Goal: Check status: Check status

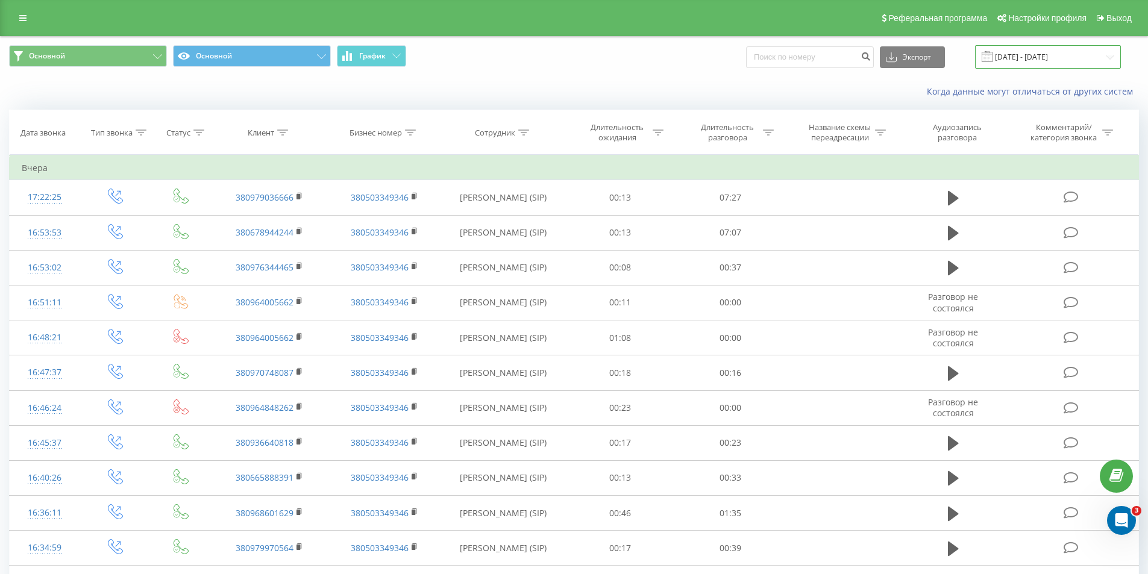
click at [1048, 60] on input "18.05.2025 - 18.08.2025" at bounding box center [1048, 57] width 146 height 24
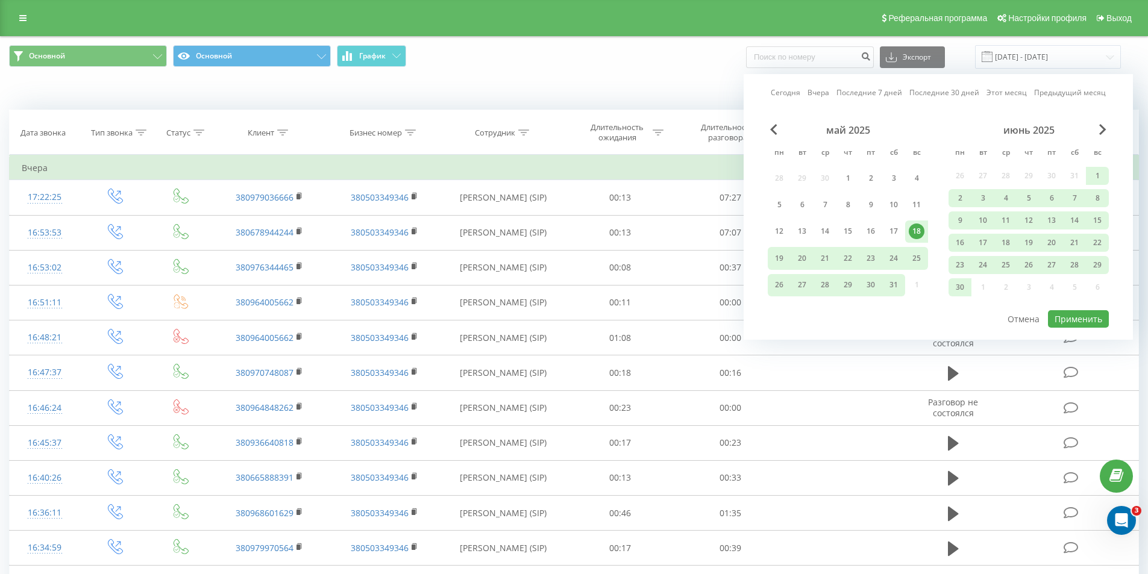
click at [793, 93] on link "Сегодня" at bounding box center [786, 92] width 30 height 11
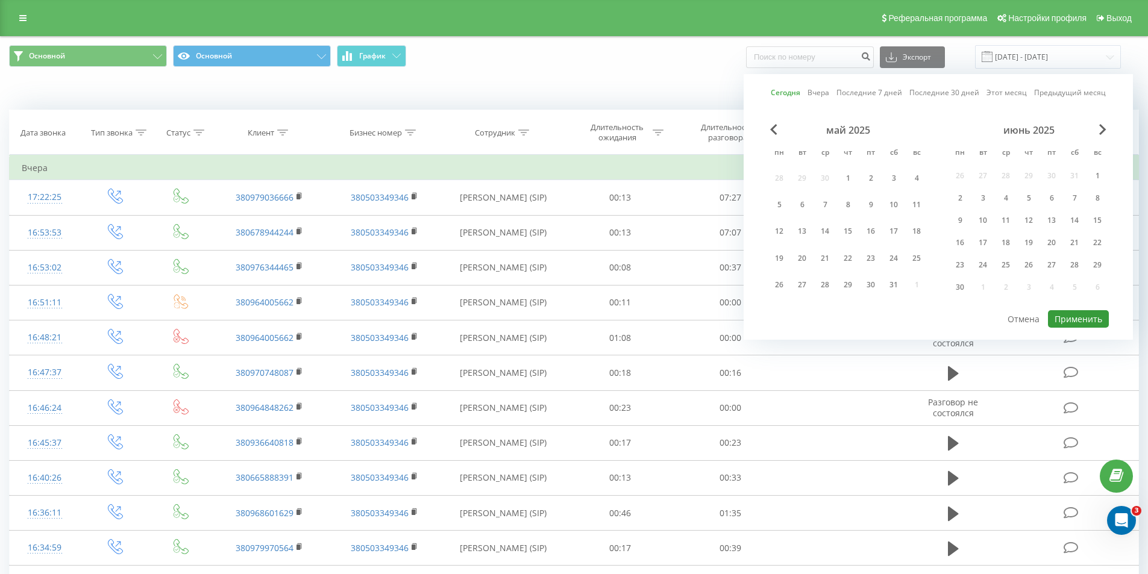
click at [1071, 324] on button "Применить" at bounding box center [1078, 318] width 61 height 17
type input "[DATE] - [DATE]"
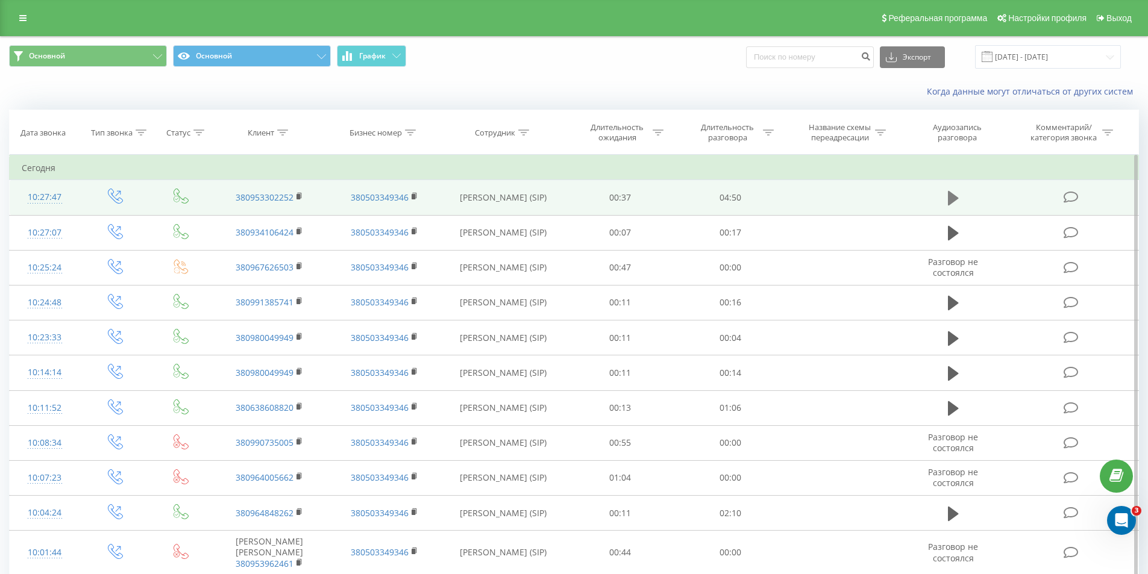
click at [954, 194] on icon at bounding box center [953, 198] width 11 height 17
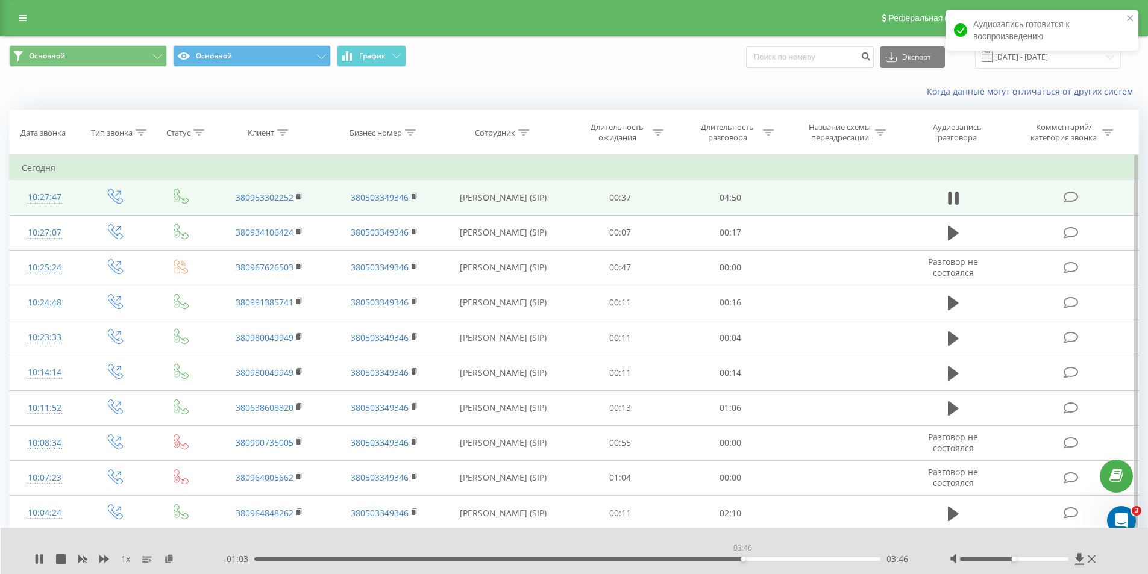
drag, startPoint x: 255, startPoint y: 558, endPoint x: 742, endPoint y: 551, distance: 487.5
click at [742, 557] on div "03:46" at bounding box center [743, 559] width 5 height 5
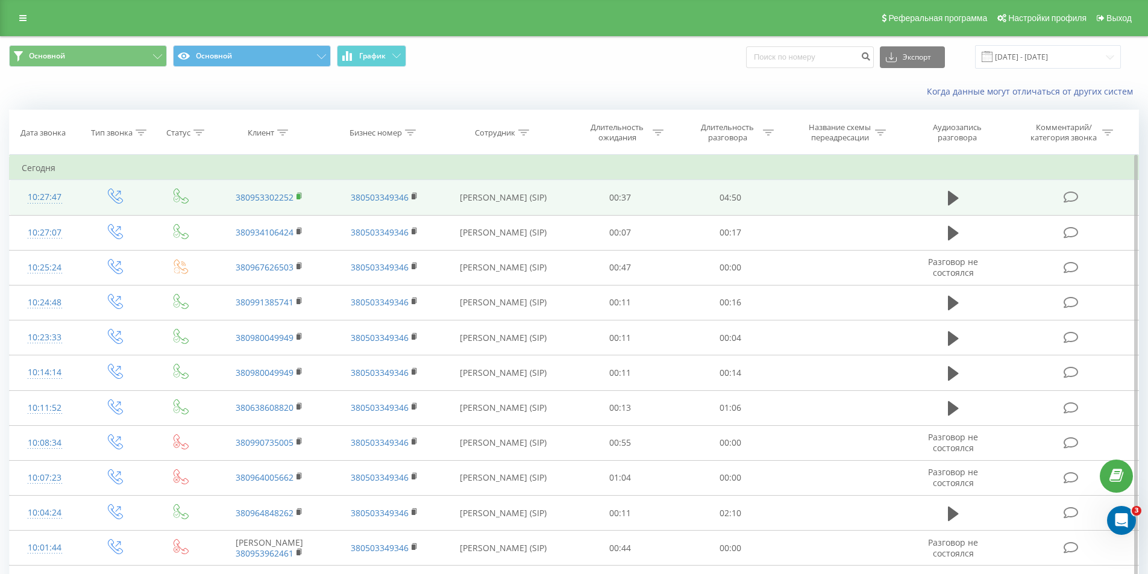
click at [296, 193] on td "380953302252" at bounding box center [269, 197] width 114 height 35
click at [296, 193] on icon at bounding box center [299, 196] width 7 height 8
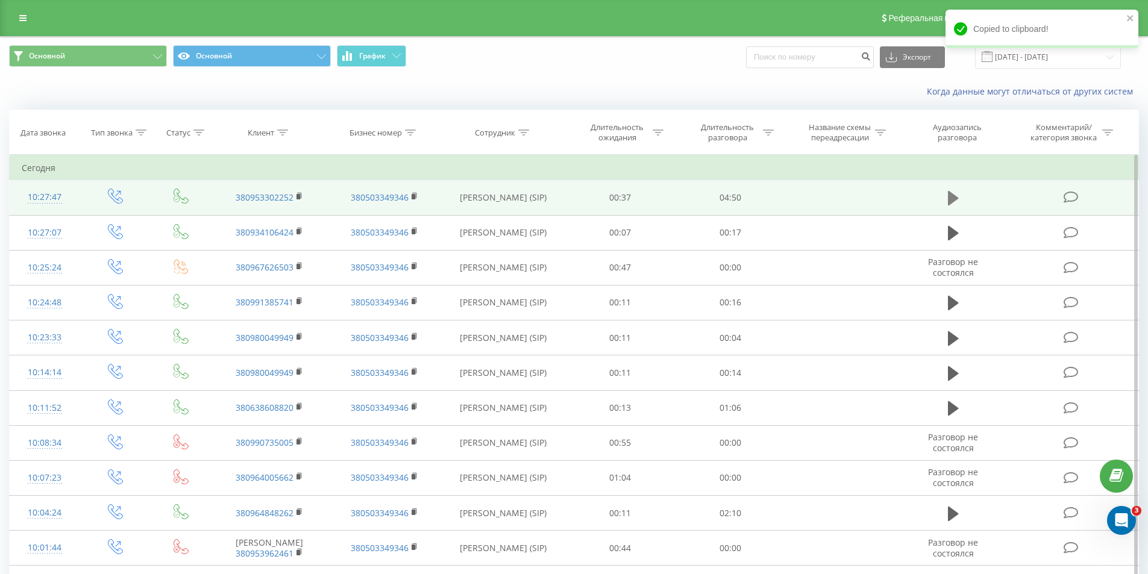
click at [958, 194] on icon at bounding box center [953, 198] width 11 height 17
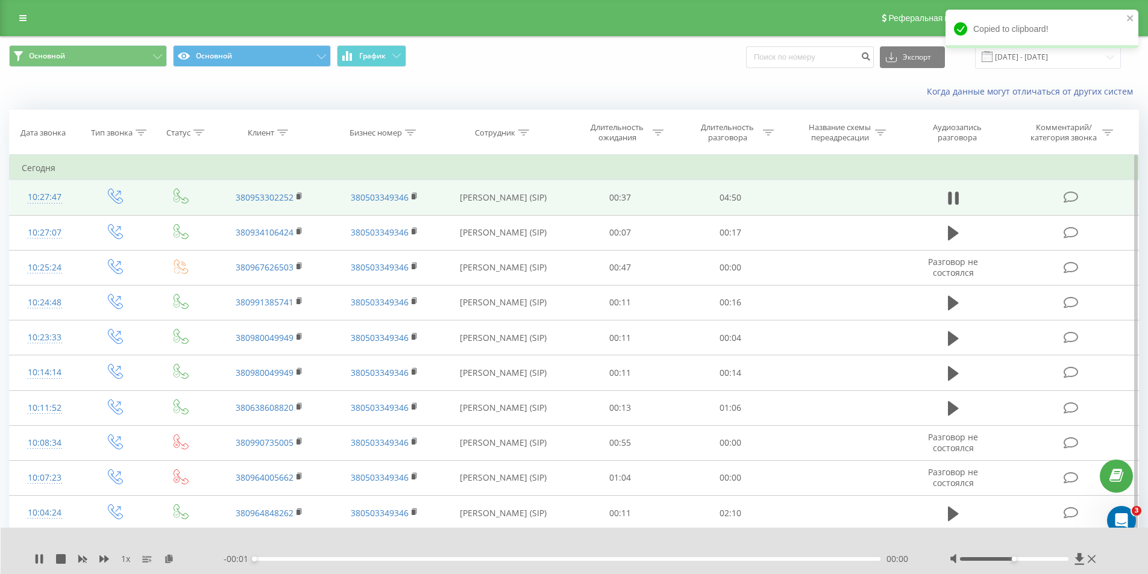
click at [757, 559] on div "00:00" at bounding box center [567, 559] width 627 height 4
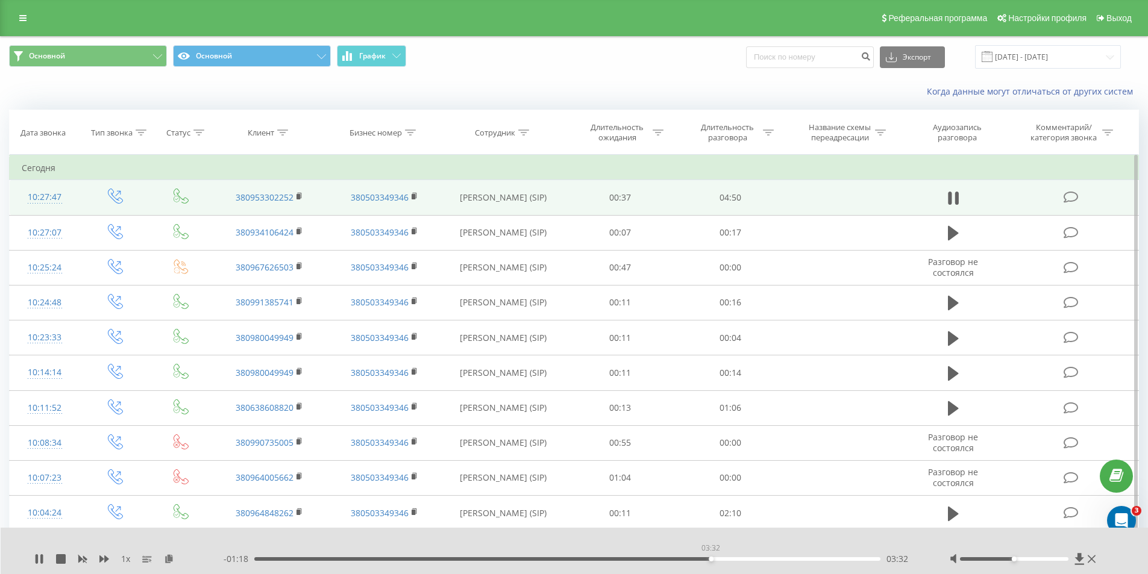
click at [710, 560] on div "03:32" at bounding box center [567, 559] width 627 height 4
click at [750, 557] on div "03:36" at bounding box center [567, 559] width 627 height 4
click at [35, 557] on icon at bounding box center [39, 559] width 10 height 10
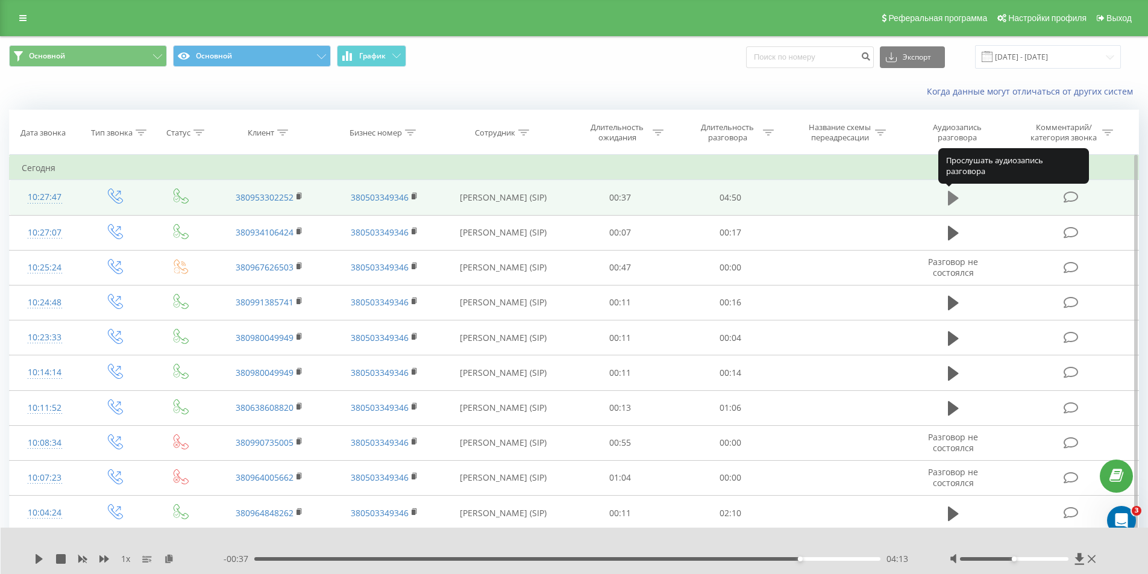
click at [950, 204] on icon at bounding box center [953, 198] width 11 height 14
click at [779, 562] on div "- 00:35 04:15 04:15" at bounding box center [572, 559] width 696 height 12
click at [779, 559] on div "04:15" at bounding box center [567, 559] width 627 height 4
click at [776, 559] on div "04:13" at bounding box center [567, 559] width 627 height 4
click at [753, 557] on div "- 00:43 04:07 04:07" at bounding box center [572, 559] width 696 height 12
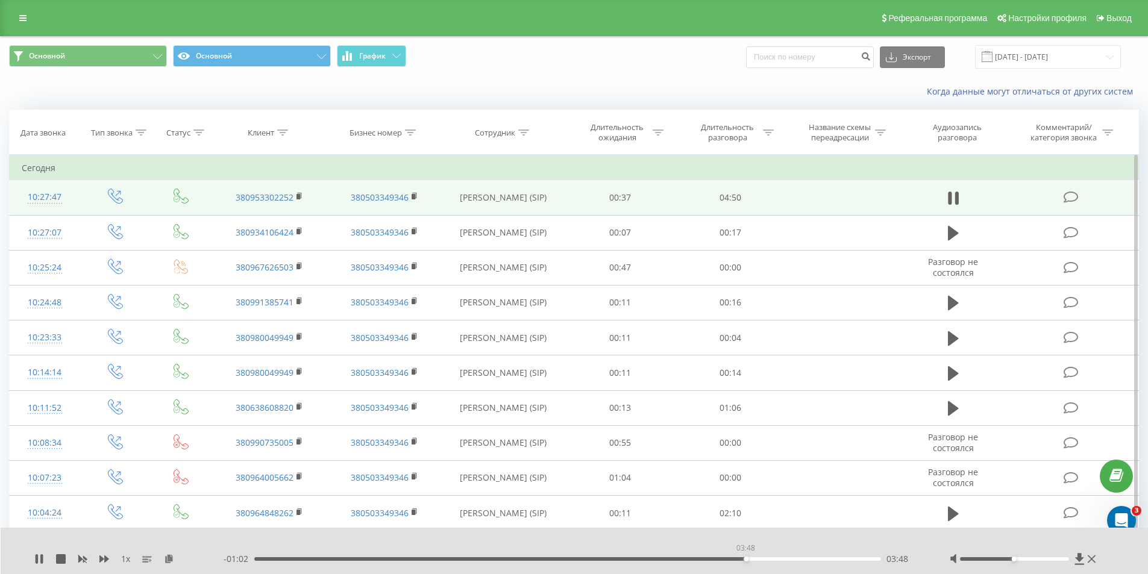
click at [745, 559] on div "03:48" at bounding box center [567, 559] width 627 height 4
